Goal: Find contact information: Find contact information

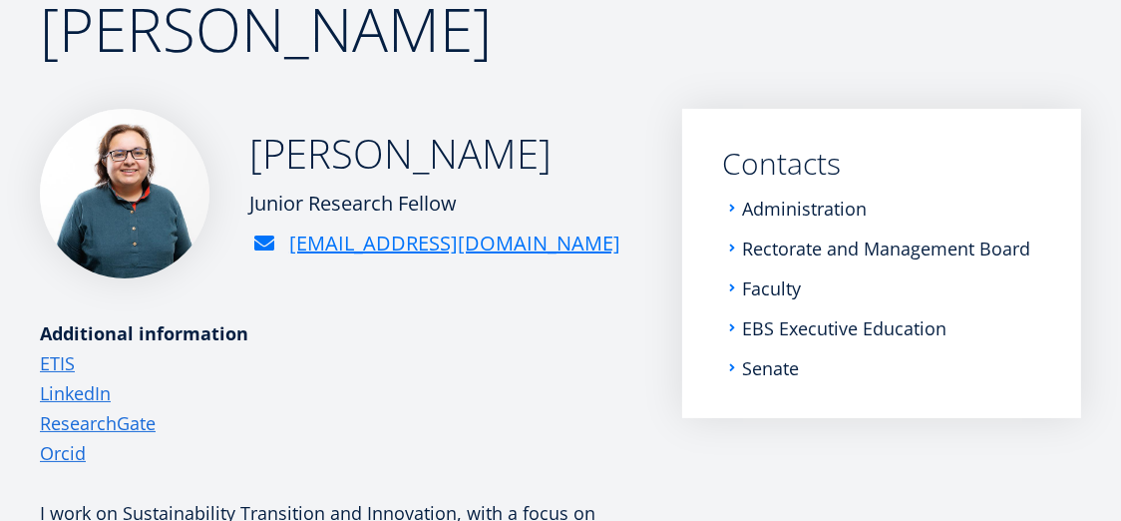
scroll to position [204, 0]
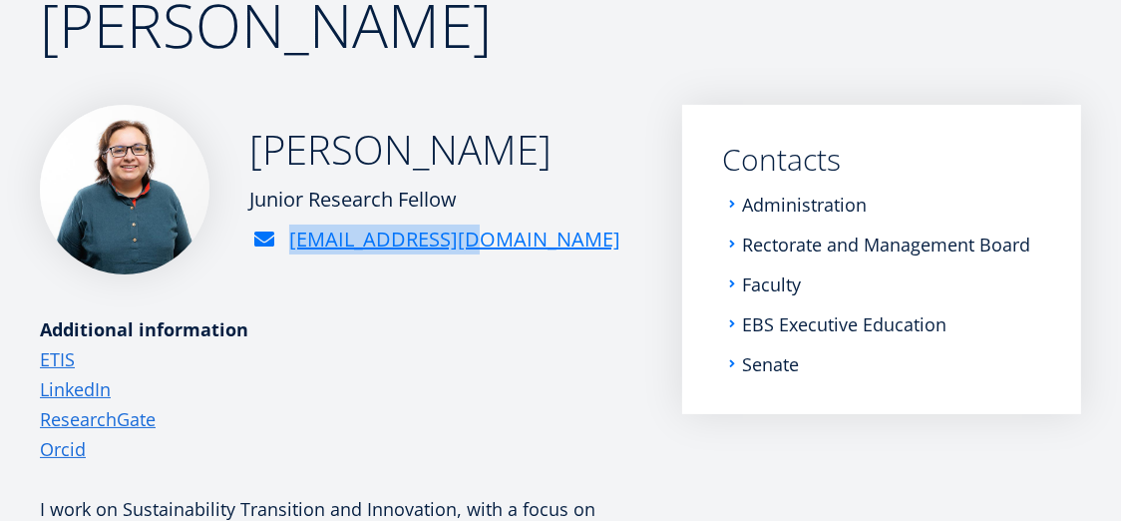
drag, startPoint x: 286, startPoint y: 242, endPoint x: 475, endPoint y: 249, distance: 188.6
click at [475, 249] on div "[PERSON_NAME] Junior Research Fellow [EMAIL_ADDRESS][DOMAIN_NAME]" at bounding box center [341, 190] width 602 height 170
copy link "[EMAIL_ADDRESS][DOMAIN_NAME]"
click at [521, 371] on p "ETIS LinkedIn ResearchGate Orcid" at bounding box center [341, 404] width 602 height 120
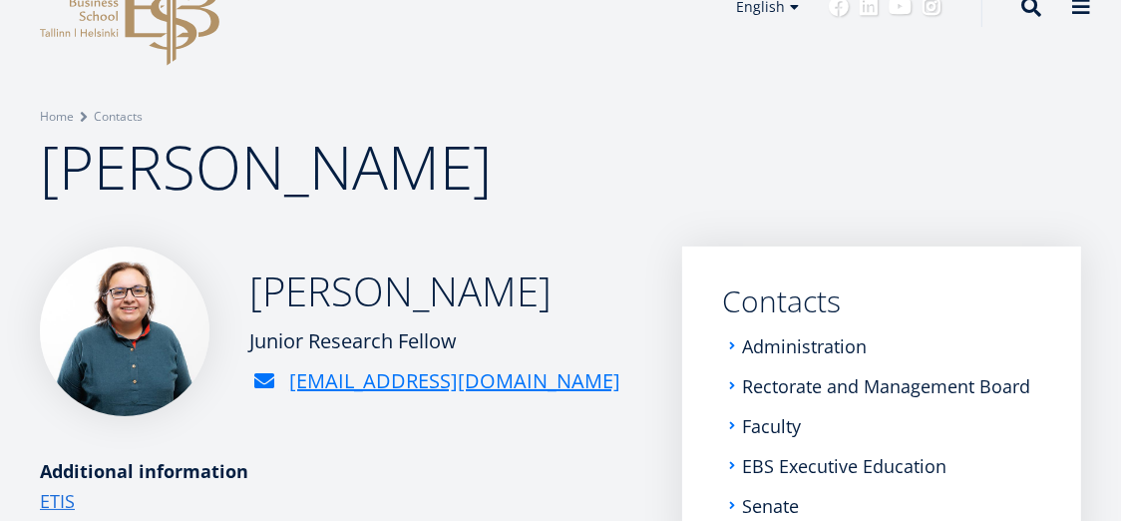
scroll to position [0, 0]
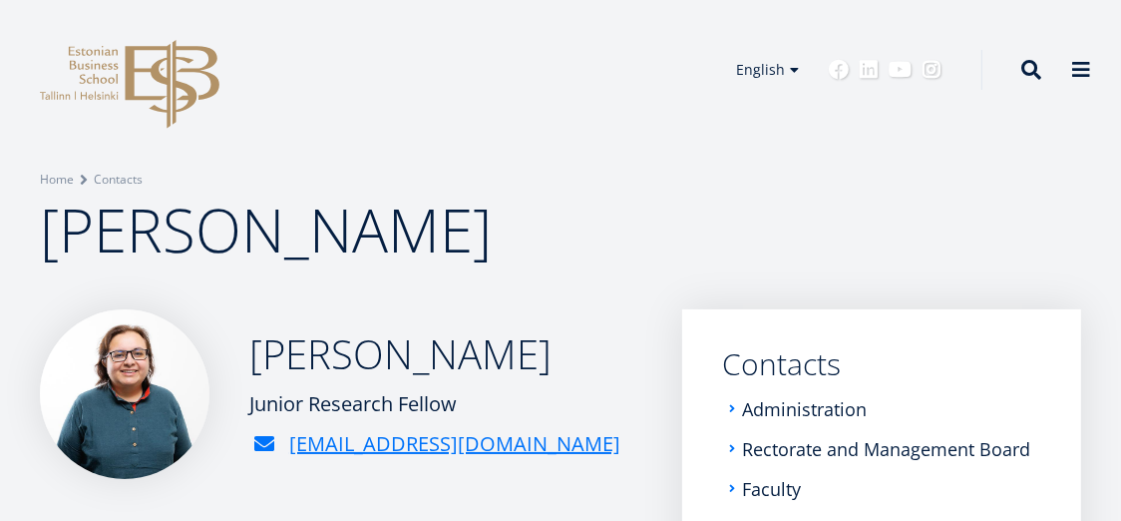
click at [418, 255] on h1 "[PERSON_NAME]" at bounding box center [560, 229] width 1041 height 80
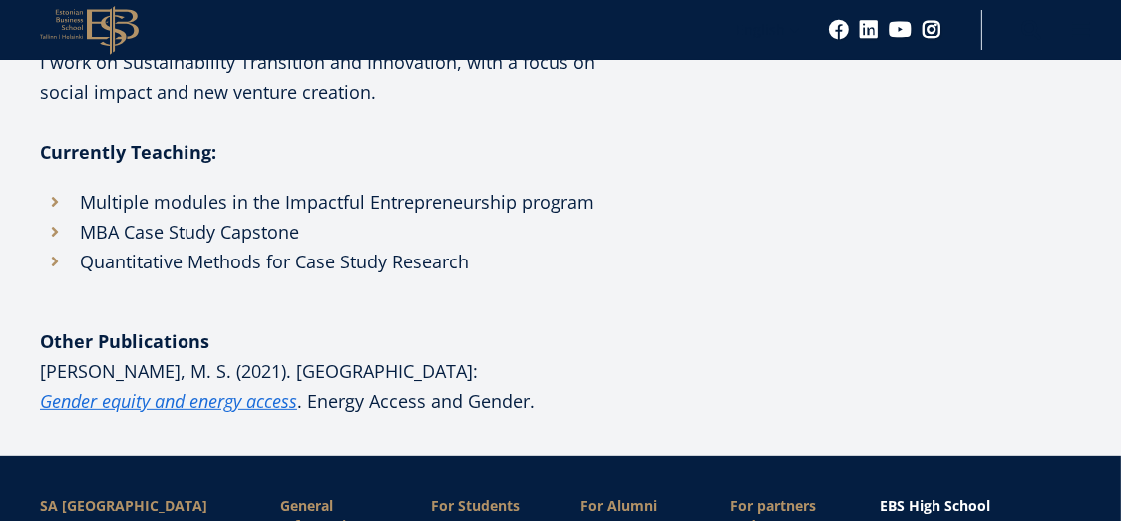
scroll to position [669, 0]
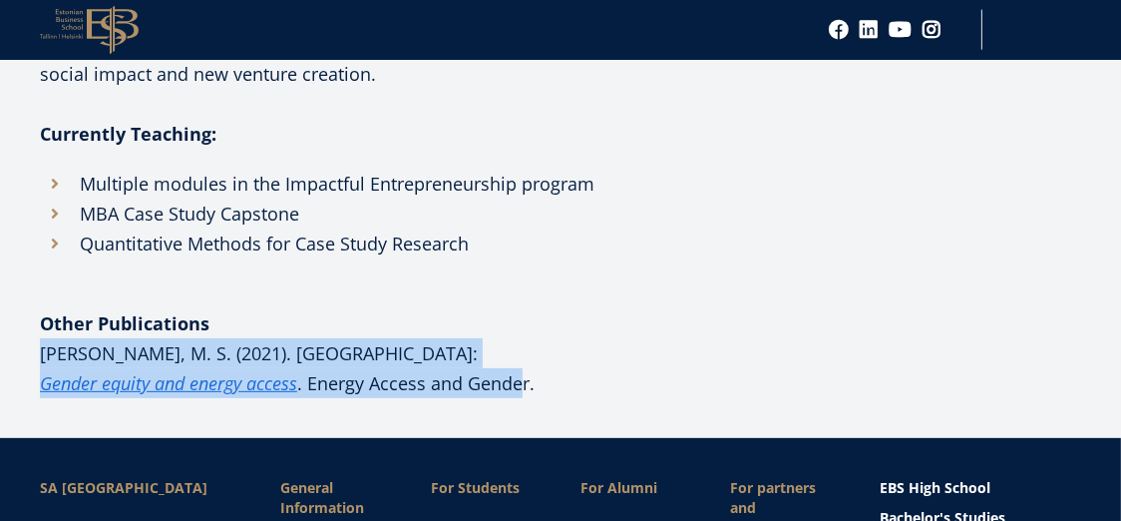
drag, startPoint x: 192, startPoint y: 385, endPoint x: 43, endPoint y: 359, distance: 151.8
click at [43, 359] on p "Haque, M. S. (2021). Pakistan: Gender equity and energy access . Energy Access …" at bounding box center [341, 368] width 602 height 60
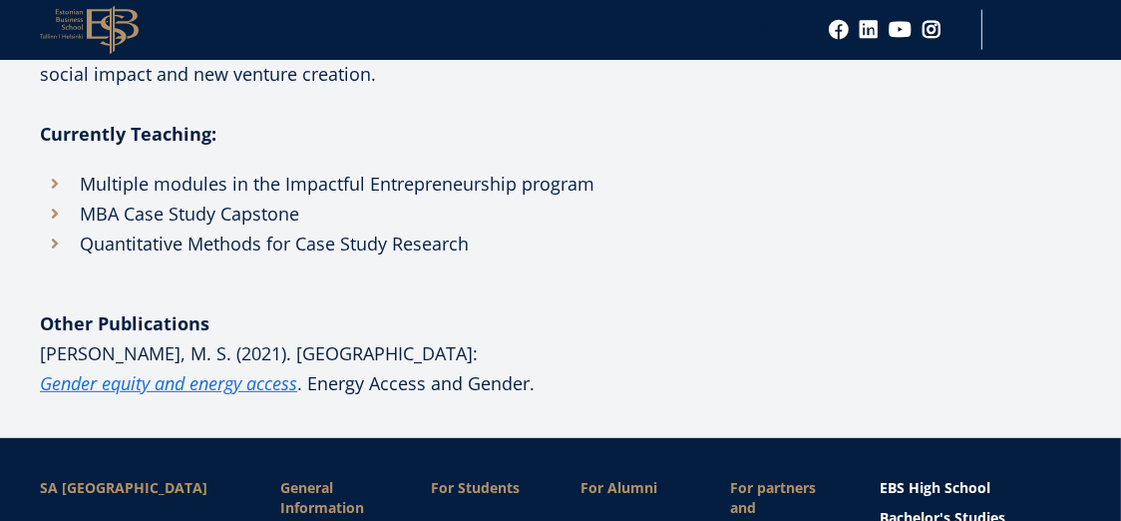
click at [43, 359] on p "Haque, M. S. (2021). Pakistan: Gender equity and energy access . Energy Access …" at bounding box center [341, 368] width 602 height 60
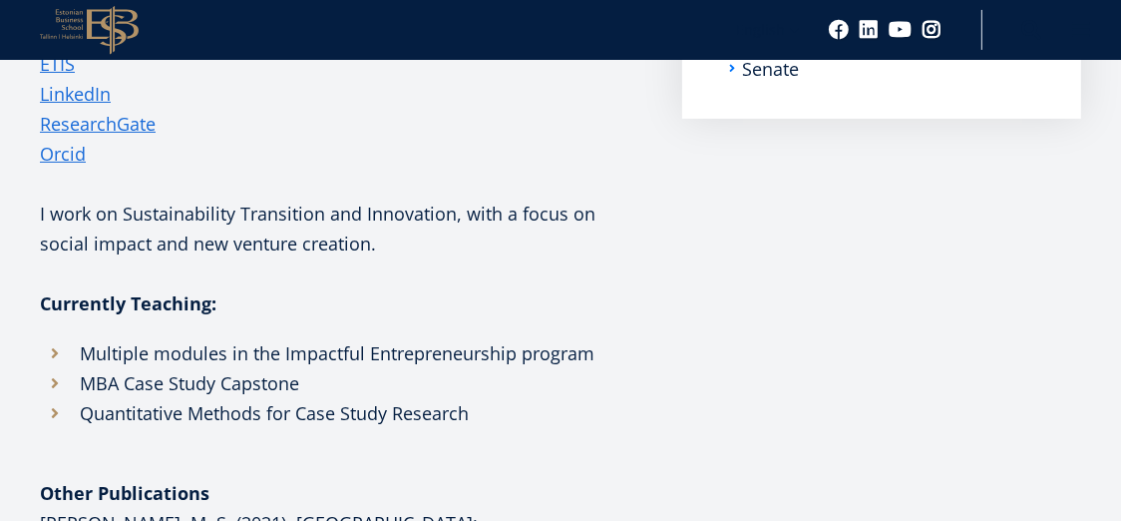
scroll to position [447, 0]
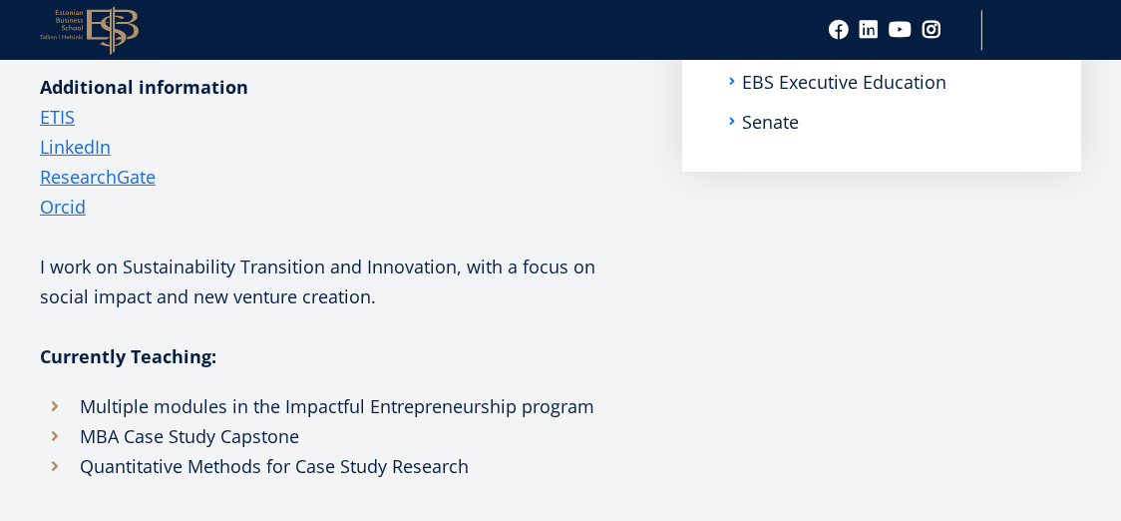
click at [398, 79] on div "Additional information" at bounding box center [341, 87] width 602 height 30
click at [385, 158] on p "ETIS LinkedIn ResearchGate Orcid" at bounding box center [341, 162] width 602 height 120
click at [432, 206] on p "ETIS LinkedIn ResearchGate Orcid" at bounding box center [341, 162] width 602 height 120
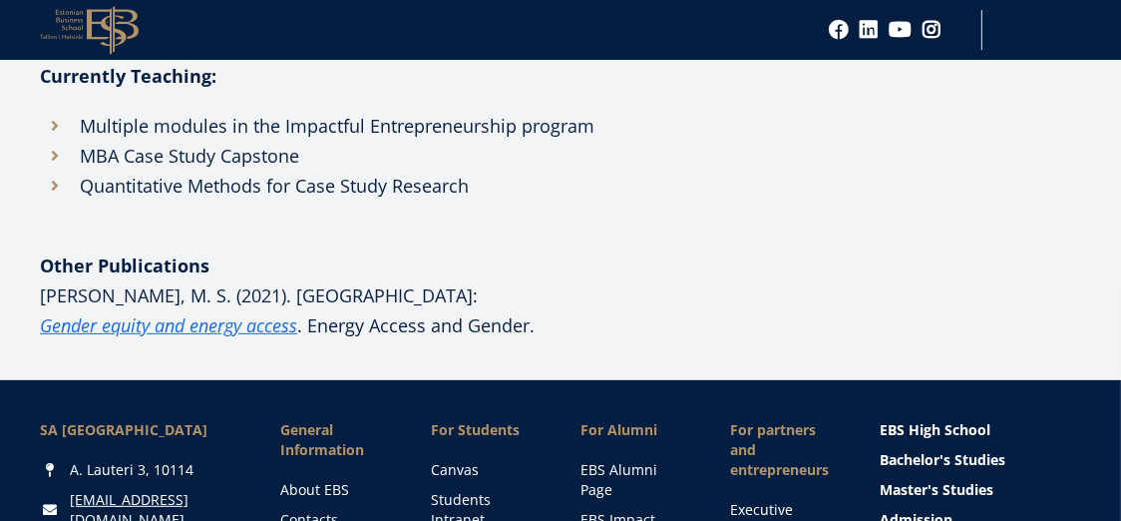
scroll to position [744, 0]
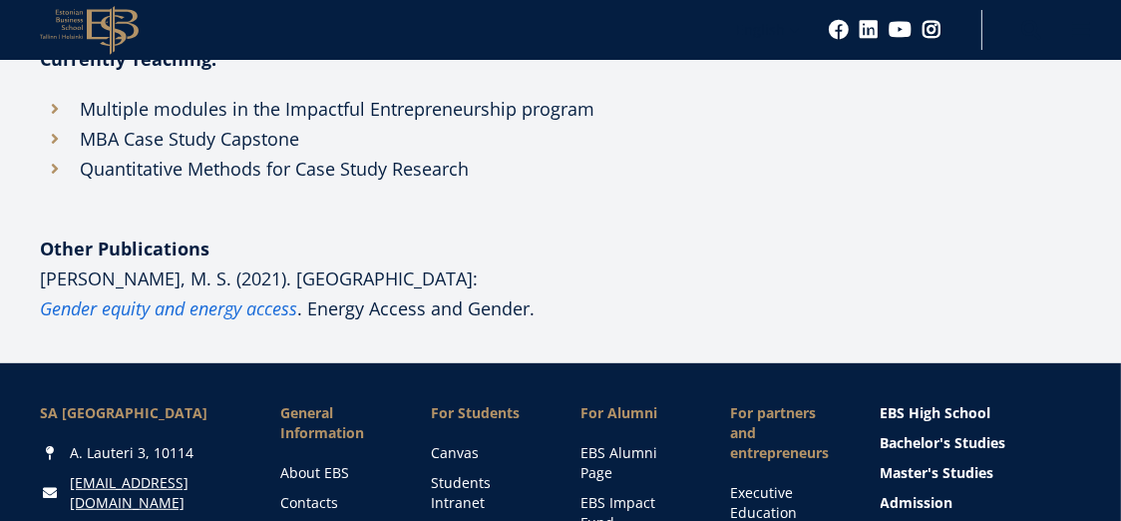
click at [297, 296] on em "Gender equity and energy access" at bounding box center [168, 308] width 257 height 24
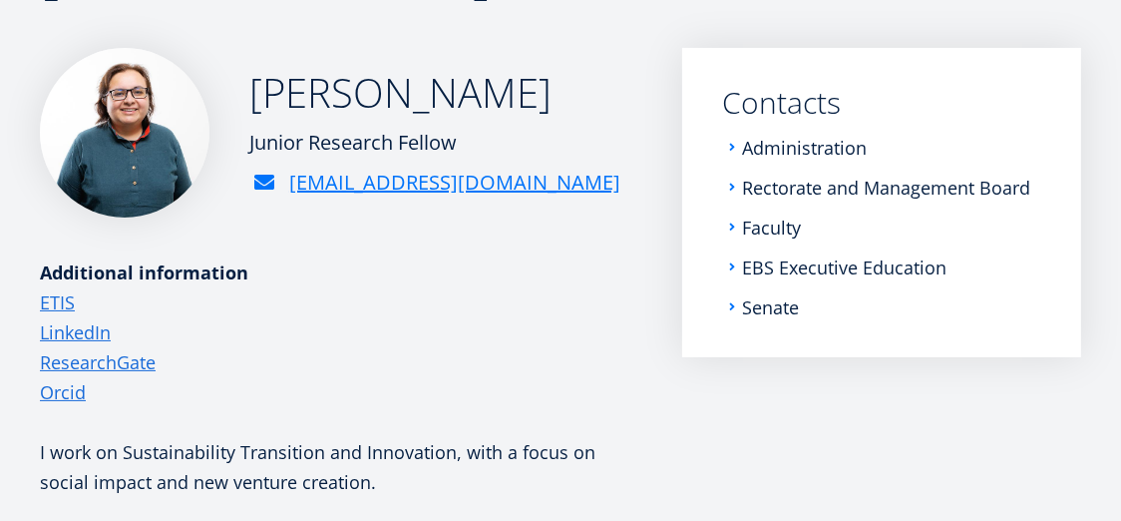
scroll to position [314, 0]
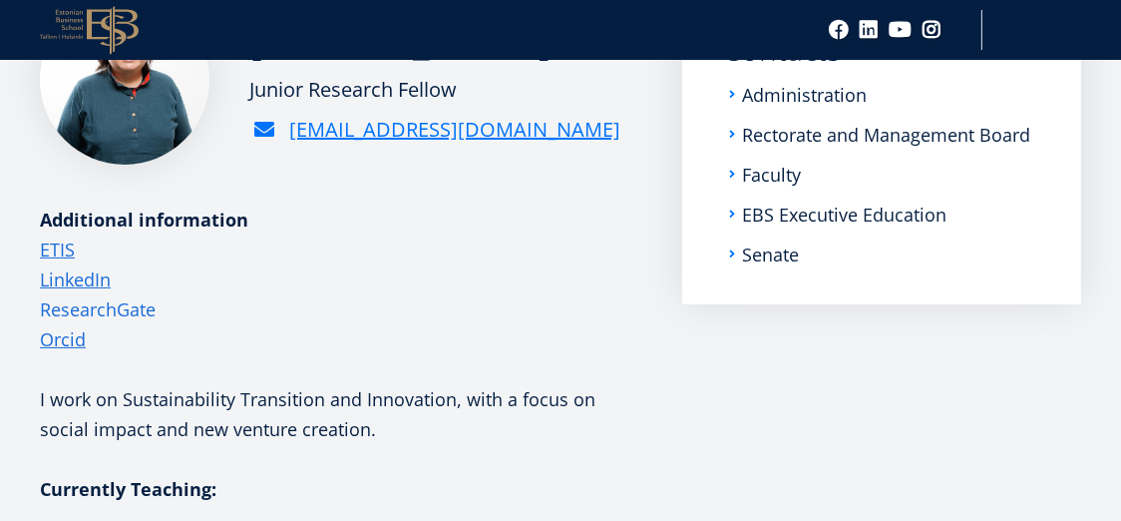
click at [77, 307] on link "ResearchGate" at bounding box center [98, 309] width 116 height 30
click at [52, 344] on link "Orcid" at bounding box center [63, 339] width 46 height 30
